Goal: Task Accomplishment & Management: Complete application form

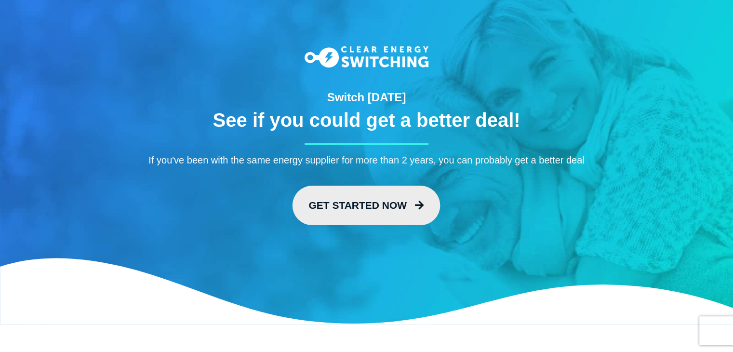
click at [353, 207] on link "Get Started Now" at bounding box center [366, 204] width 148 height 39
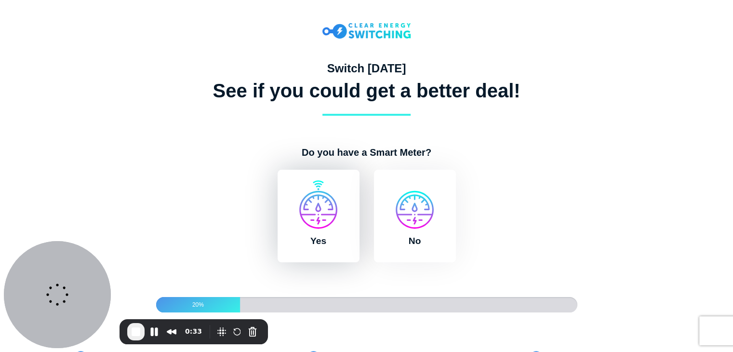
click at [329, 218] on label "Yes" at bounding box center [318, 216] width 82 height 92
click at [278, 179] on input "Yes" at bounding box center [274, 175] width 8 height 10
radio input "true"
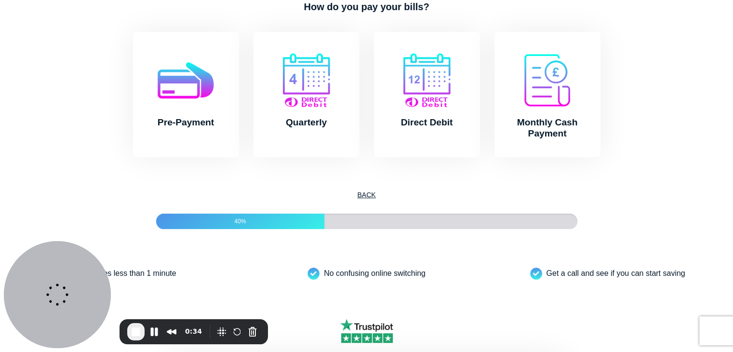
scroll to position [150, 0]
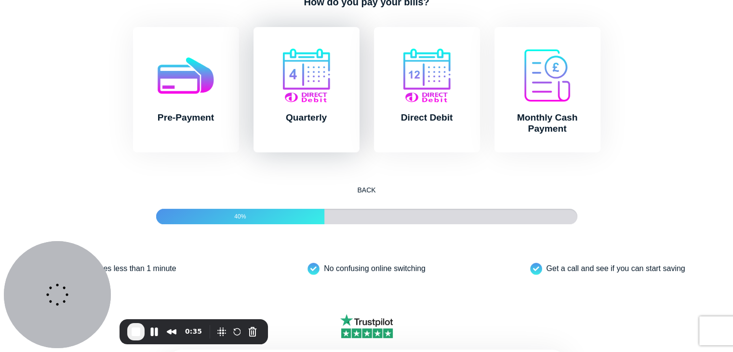
click at [304, 98] on label "Quarterly" at bounding box center [306, 89] width 106 height 125
click at [254, 37] on input "Quarterly" at bounding box center [250, 32] width 8 height 10
radio input "true"
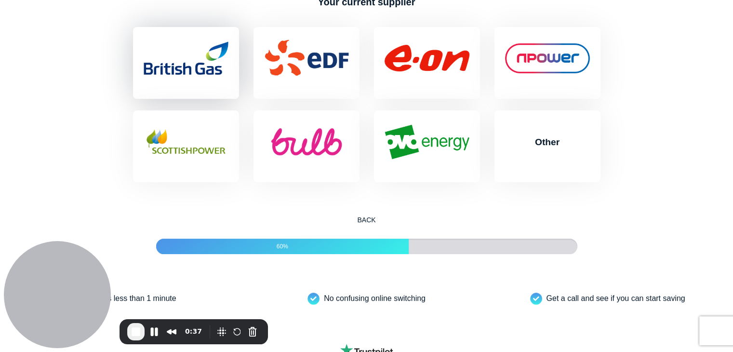
click at [198, 90] on label "British Gas" at bounding box center [186, 63] width 106 height 72
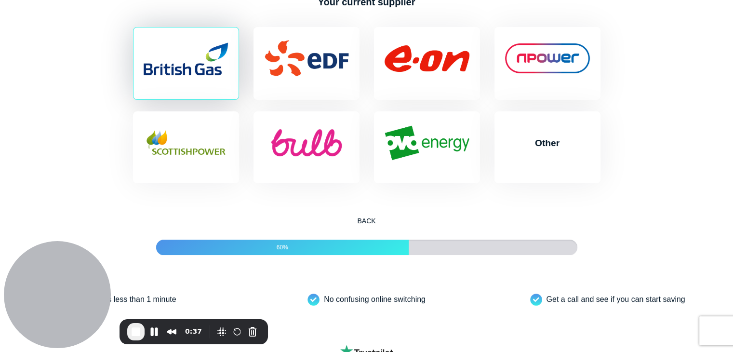
click at [133, 37] on input "British Gas" at bounding box center [130, 32] width 8 height 10
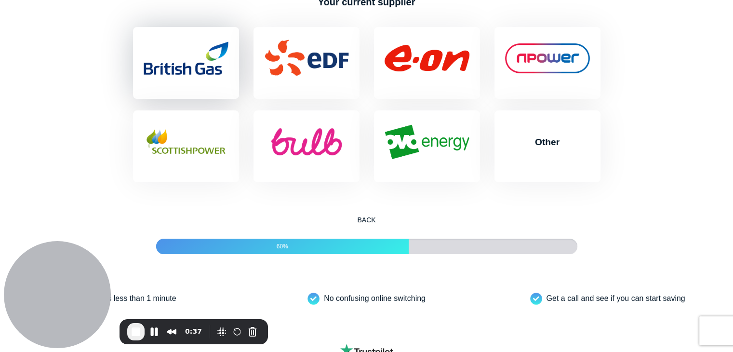
radio input "true"
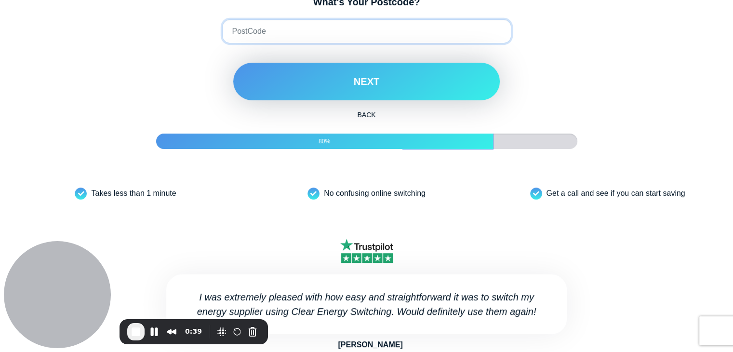
click at [318, 43] on input "What's Your Postcode?" at bounding box center [366, 31] width 289 height 24
type input "S6 3AF"
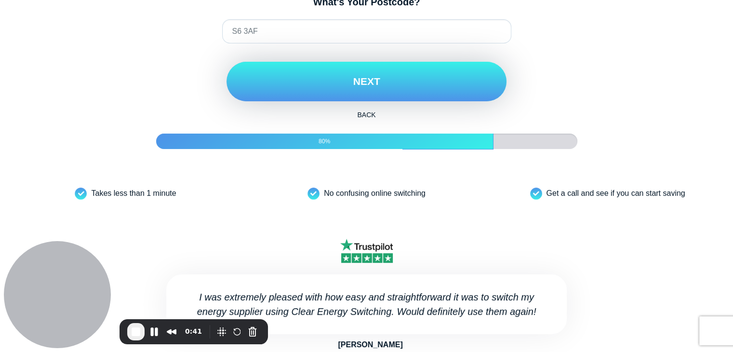
click at [316, 97] on button "Next" at bounding box center [366, 81] width 280 height 39
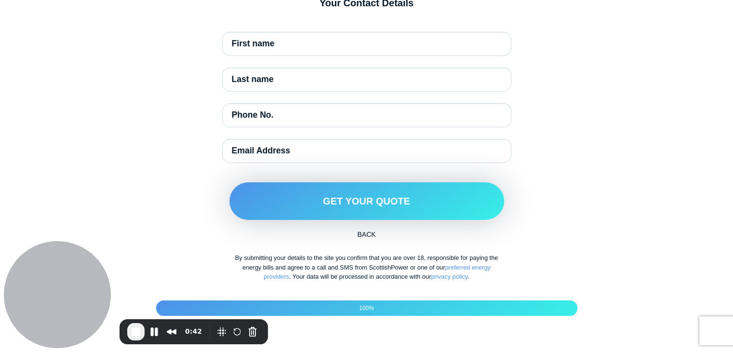
scroll to position [162, 0]
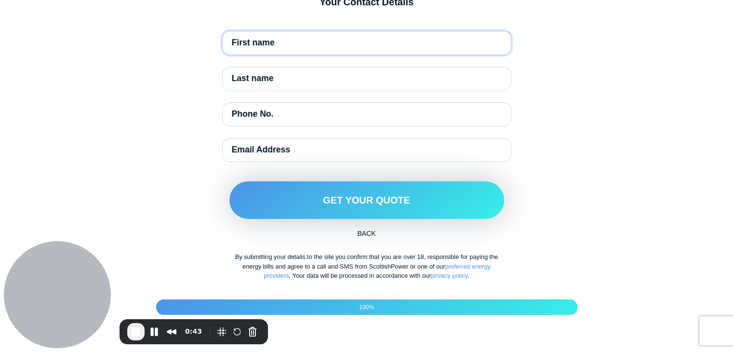
click at [330, 55] on input "First name" at bounding box center [366, 43] width 289 height 24
type input "[PERSON_NAME]"
type input "Delaney"
type input "01142994062"
type input "simon@databowl.com"
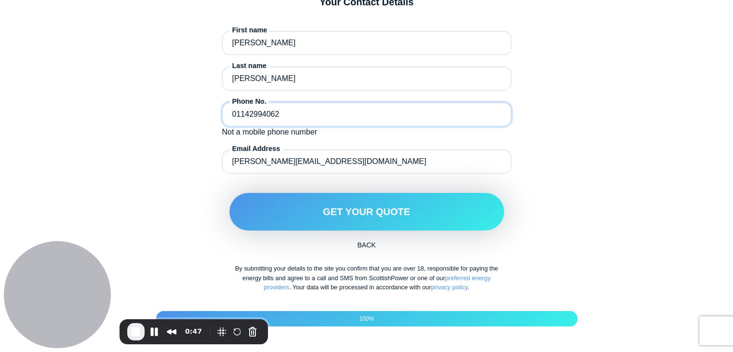
drag, startPoint x: 283, startPoint y: 144, endPoint x: 219, endPoint y: 153, distance: 64.2
click at [219, 153] on div "Your Contact Details First name Simon Last name Delaney Phone No. 01142994062 N…" at bounding box center [366, 147] width 467 height 303
type input "07850896008"
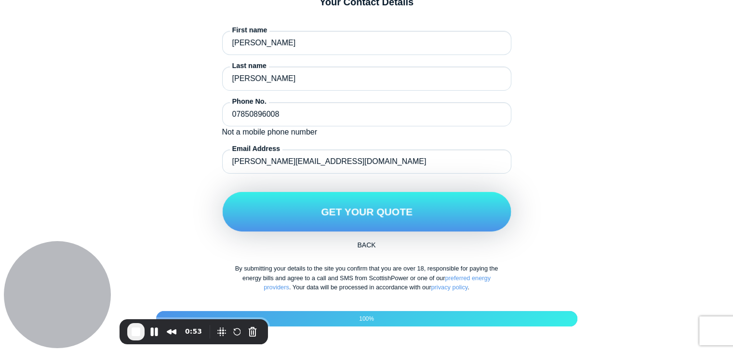
click at [327, 227] on button "Get Your Quote" at bounding box center [366, 211] width 288 height 39
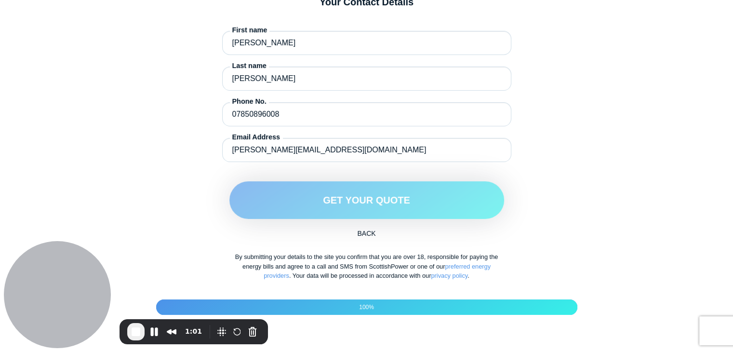
scroll to position [147, 0]
